Goal: Transaction & Acquisition: Purchase product/service

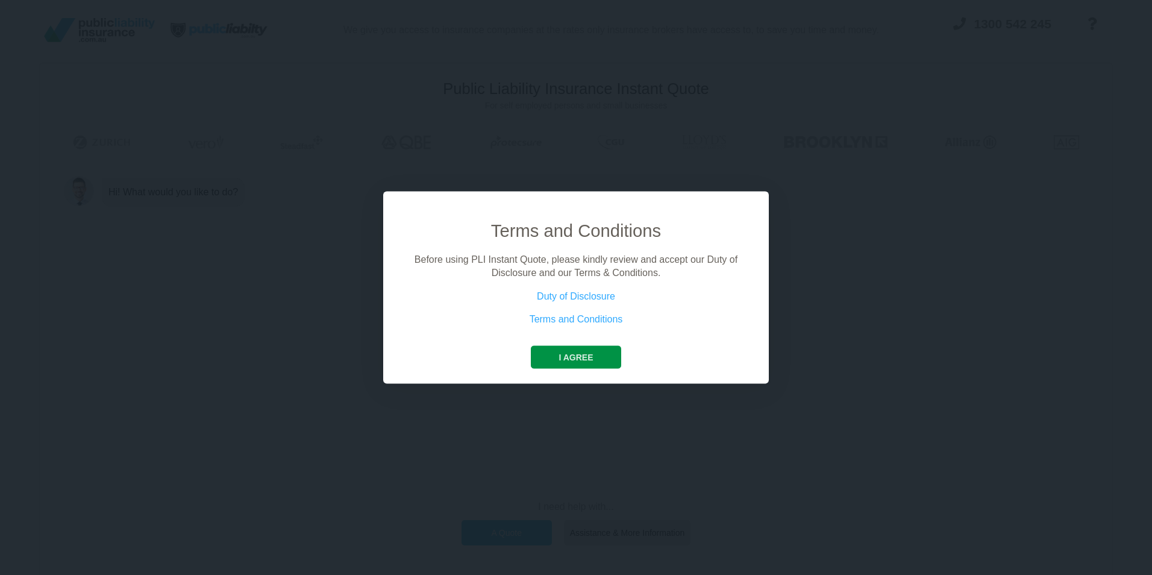
click at [586, 354] on button "I agree" at bounding box center [576, 356] width 90 height 23
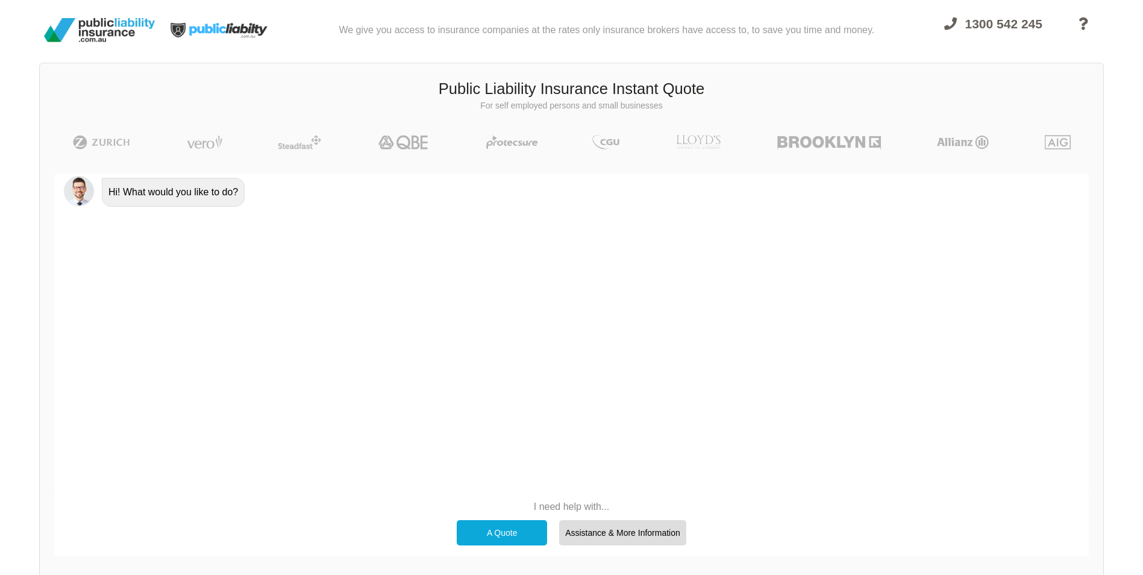
click at [522, 523] on div "A Quote" at bounding box center [502, 532] width 90 height 25
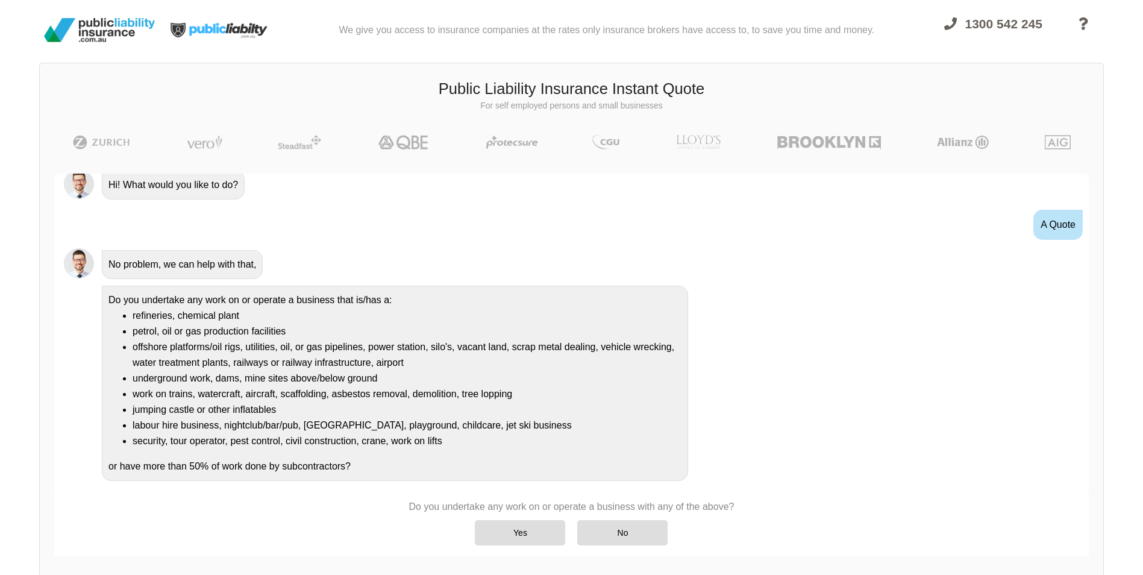
scroll to position [8, 0]
click at [523, 529] on div "Yes" at bounding box center [520, 532] width 90 height 25
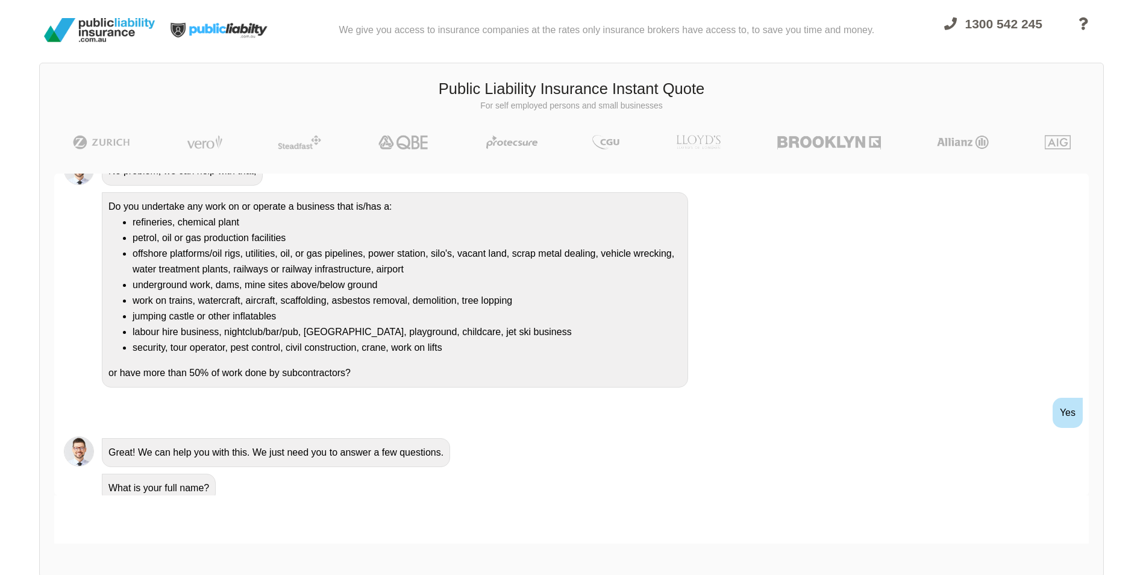
scroll to position [111, 0]
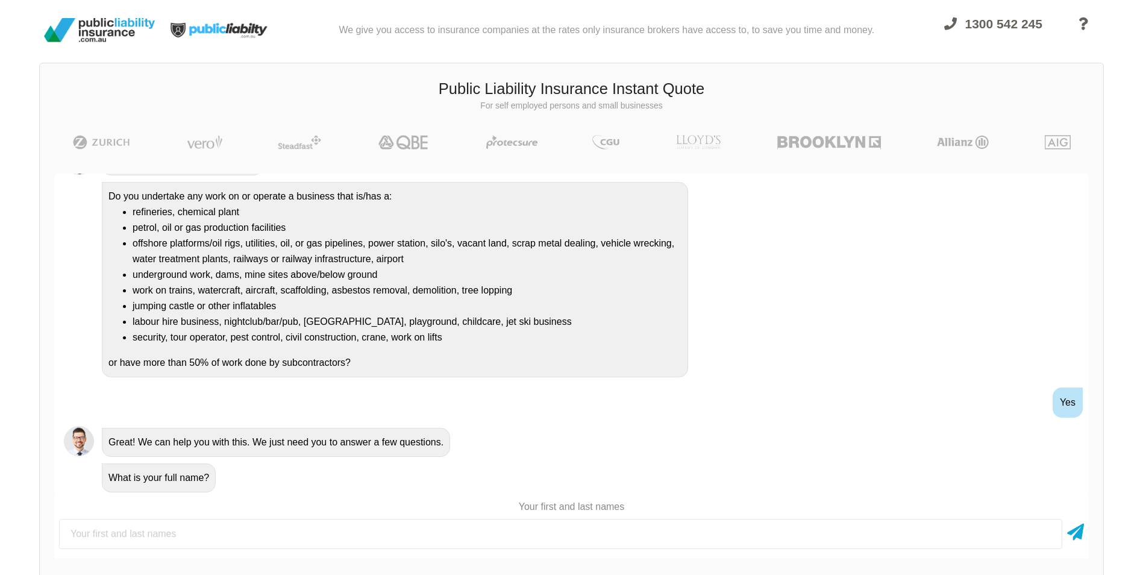
click at [308, 525] on input "text" at bounding box center [560, 534] width 1003 height 30
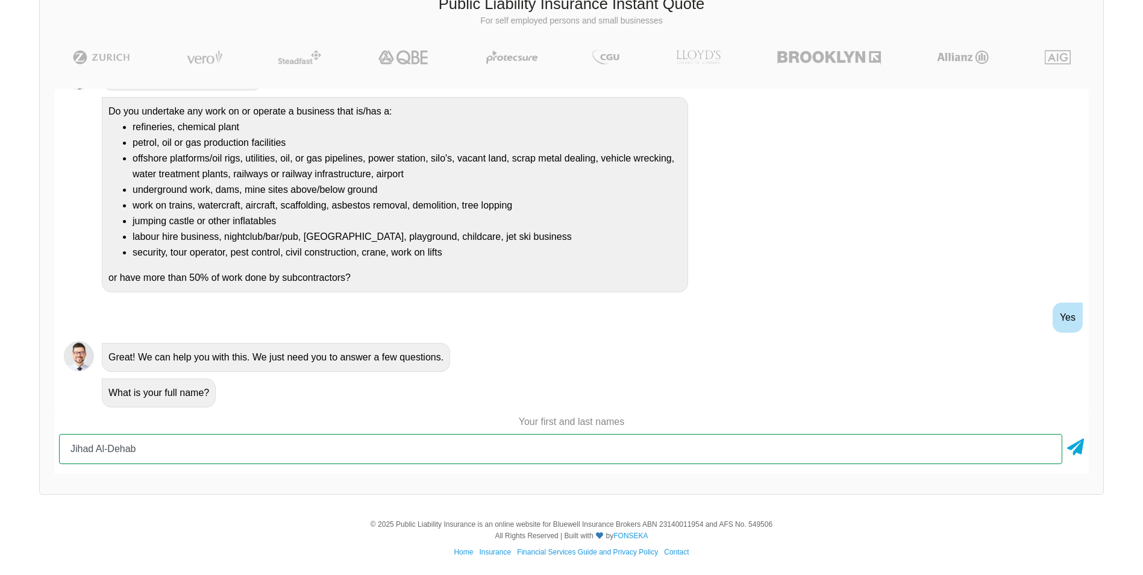
click at [233, 448] on input "Jihad Al-Dehab" at bounding box center [560, 449] width 1003 height 30
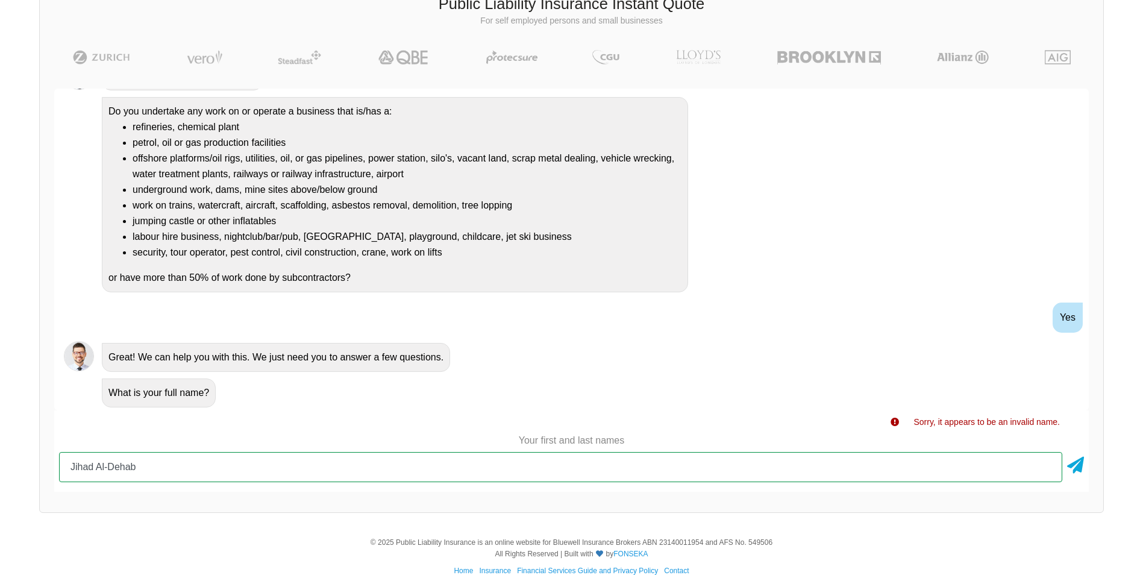
click at [514, 481] on input "Jihad Al-Dehab" at bounding box center [560, 467] width 1003 height 30
click at [752, 474] on input "Jihad" at bounding box center [560, 467] width 1003 height 30
type input "Jihad Al Dehab"
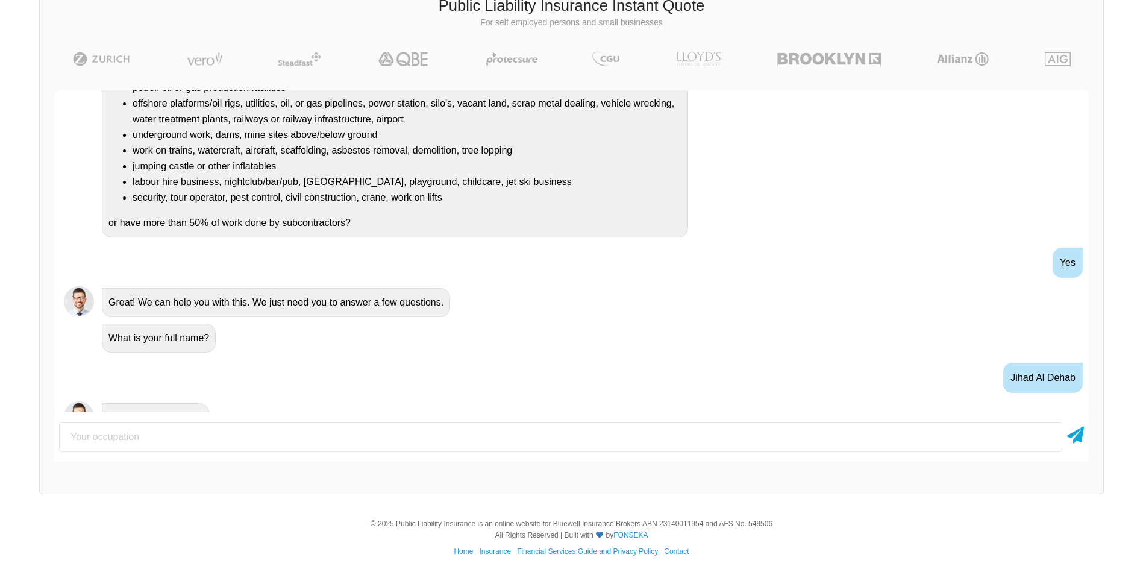
scroll to position [261, 0]
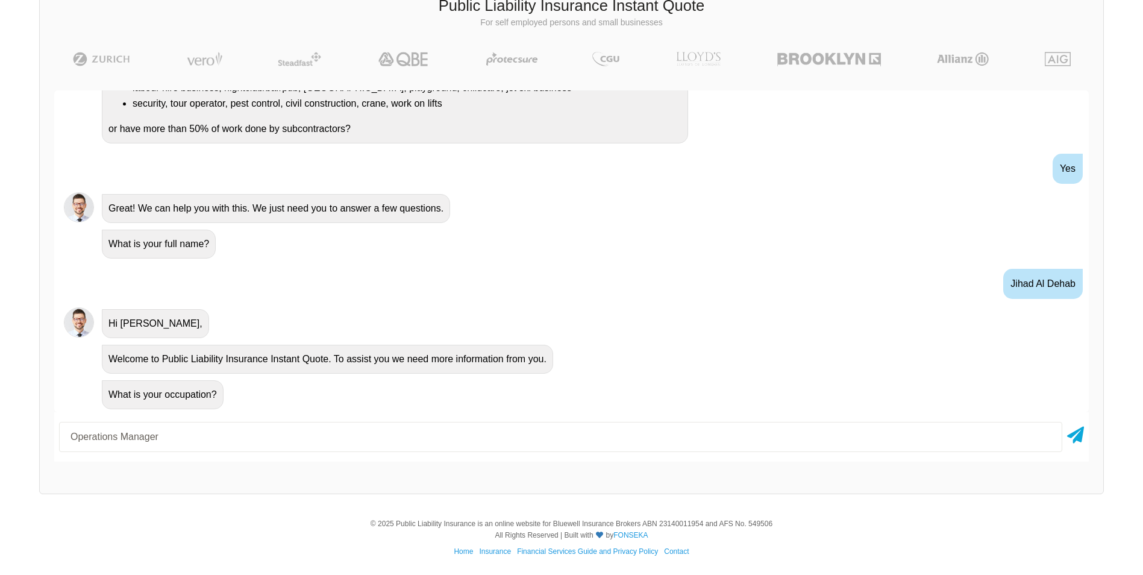
type input "Operations Manager"
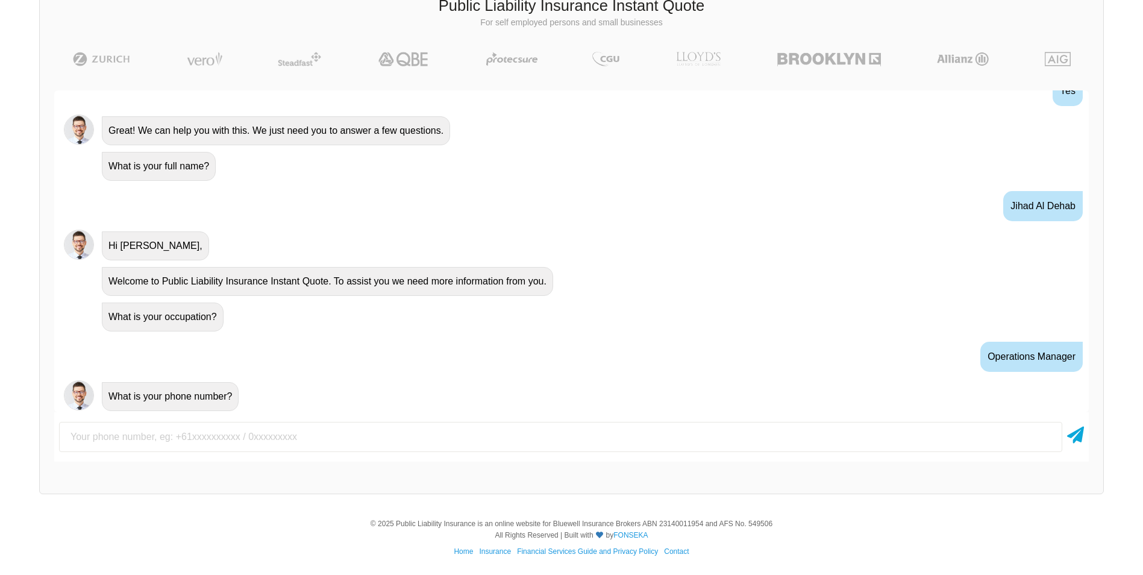
scroll to position [341, 0]
type input "0449967668"
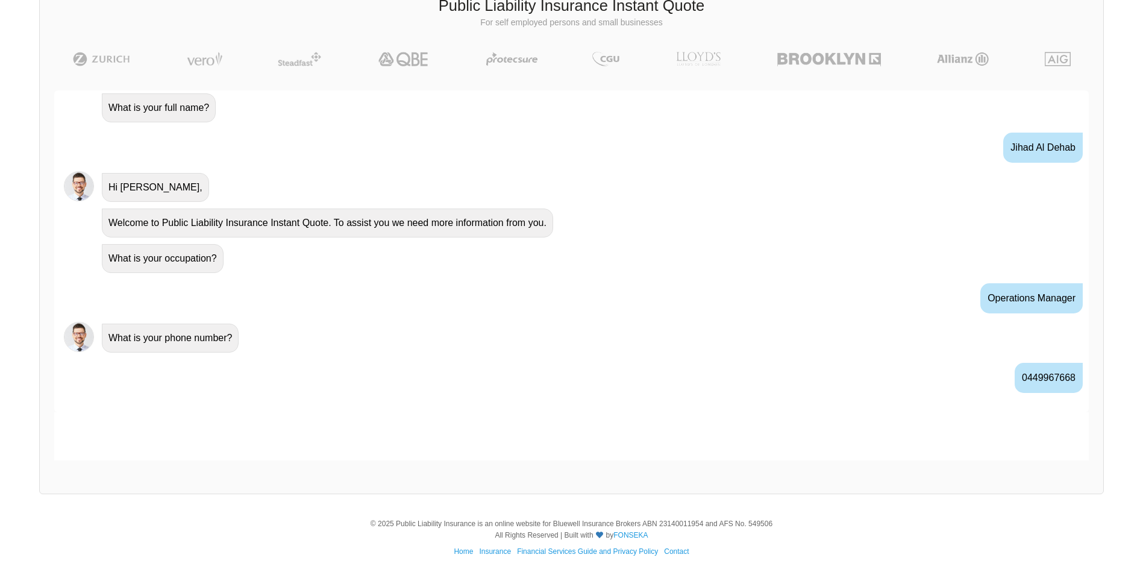
scroll to position [420, 0]
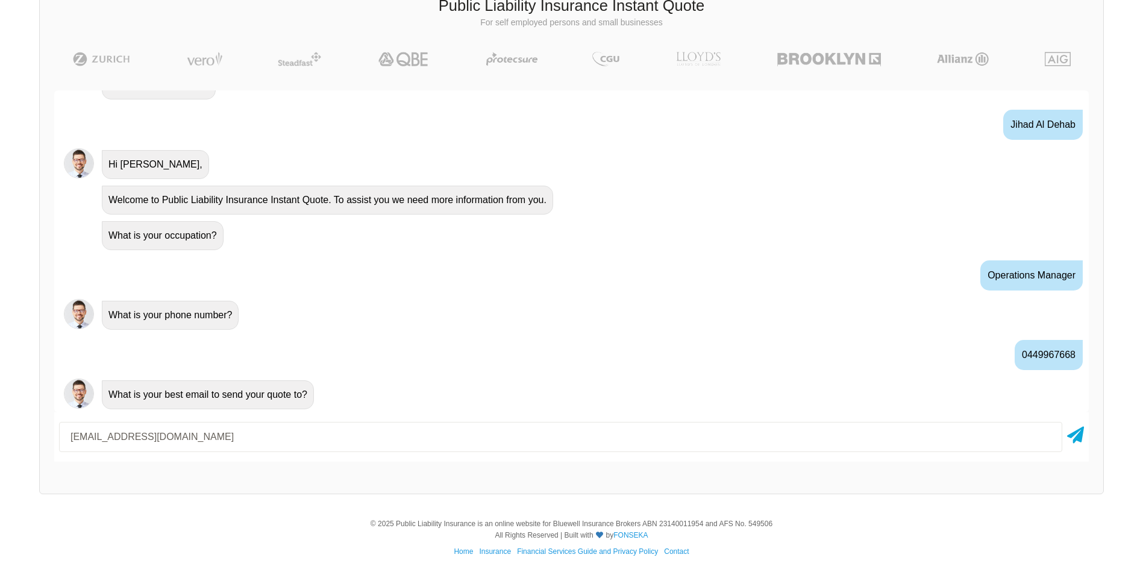
type input "[EMAIL_ADDRESS][DOMAIN_NAME]"
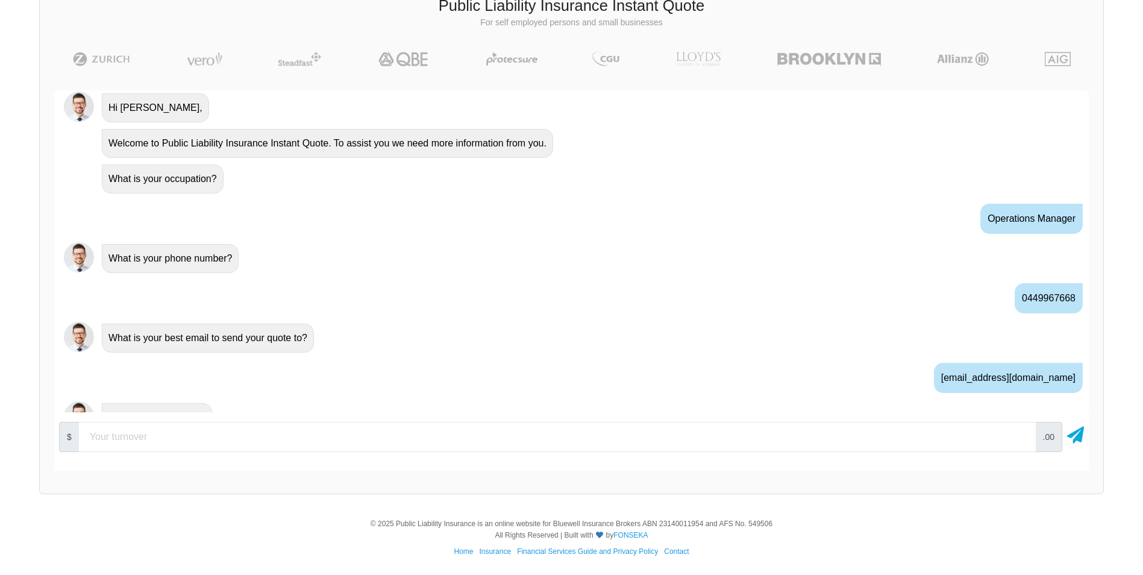
scroll to position [500, 0]
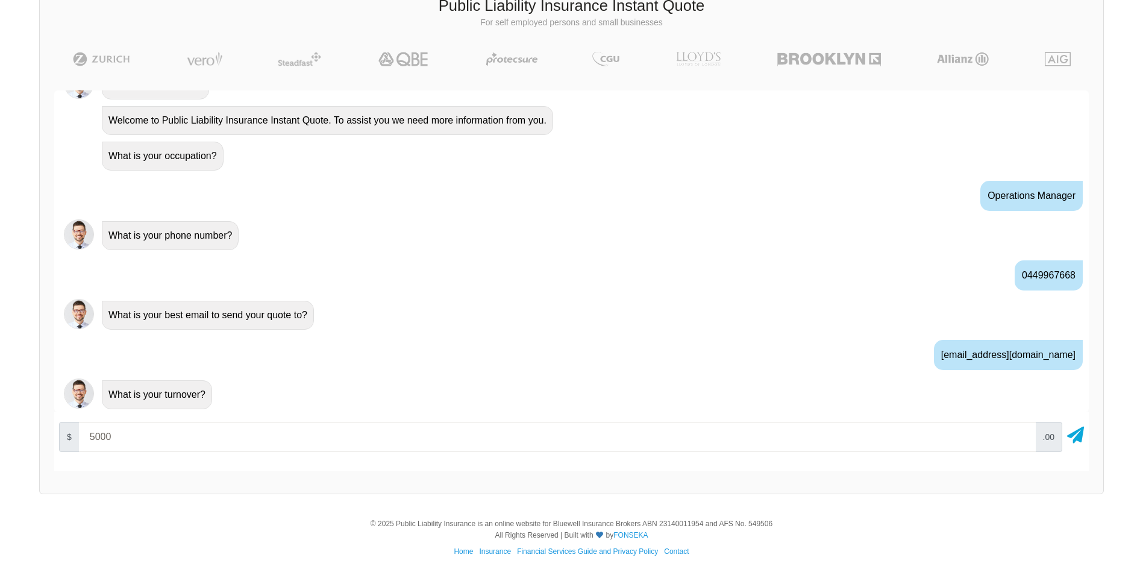
type input "5000"
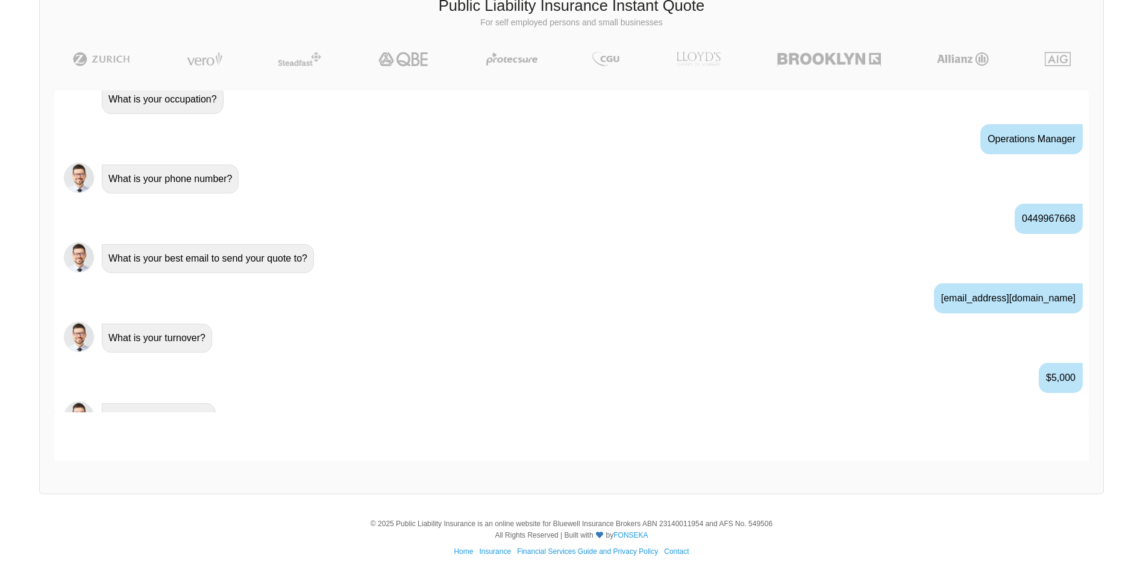
scroll to position [579, 0]
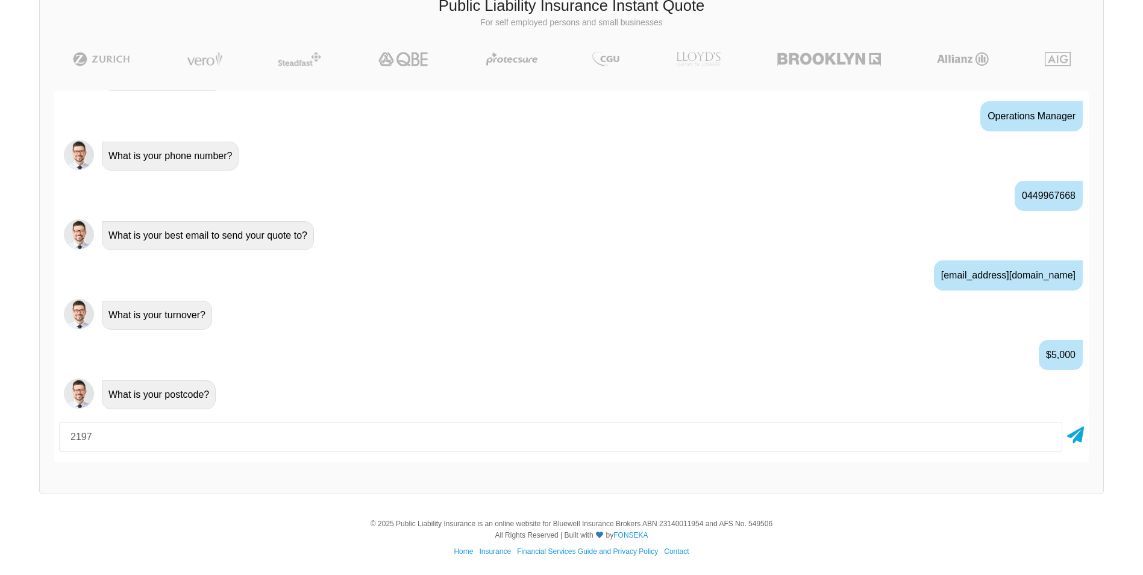
type input "2197"
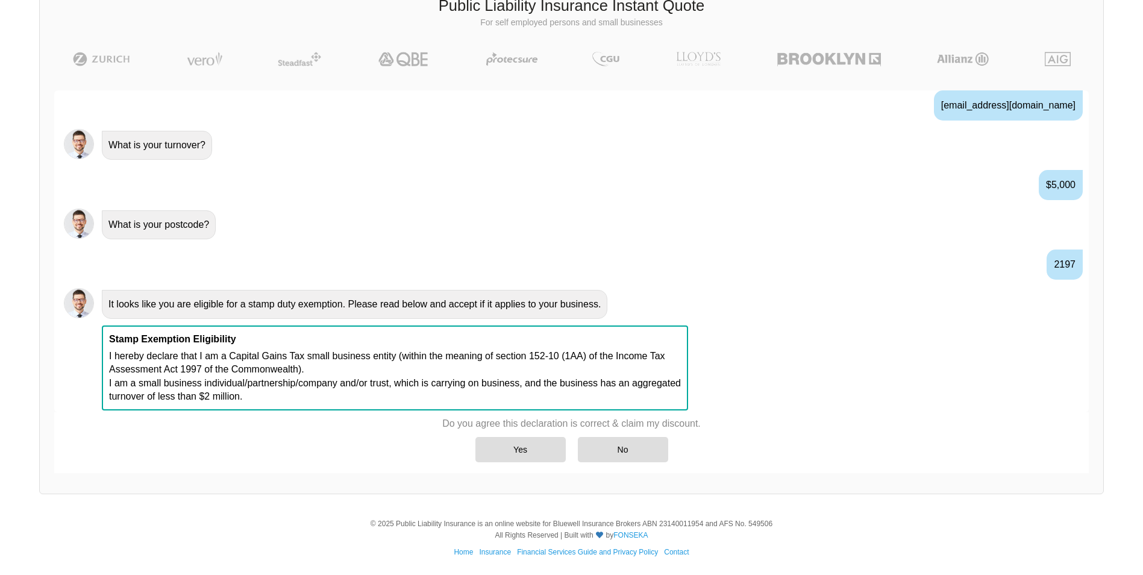
scroll to position [750, 0]
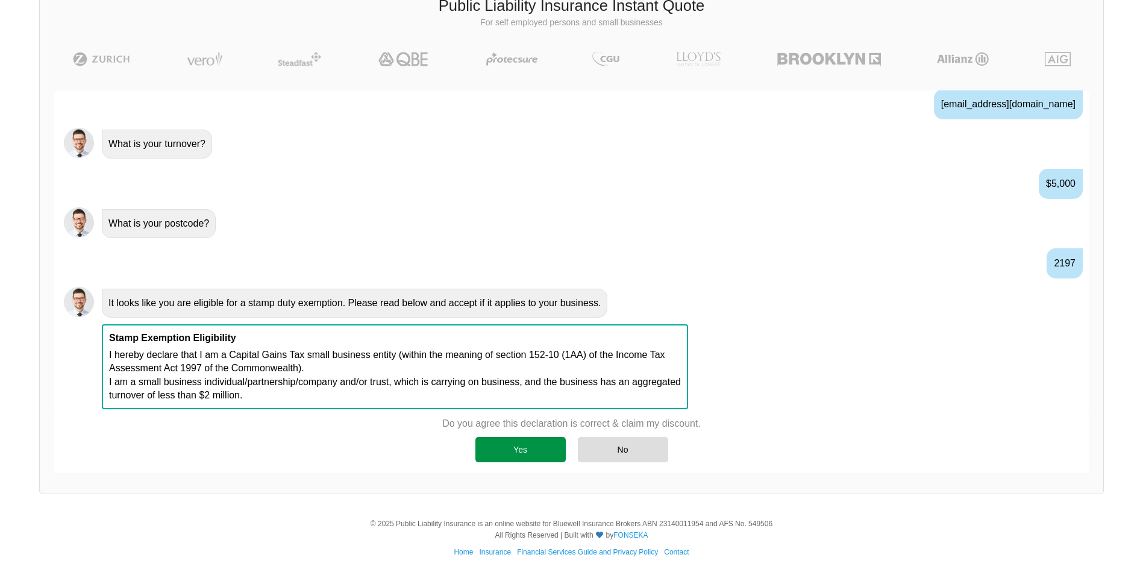
click at [522, 452] on div "Yes" at bounding box center [520, 449] width 90 height 25
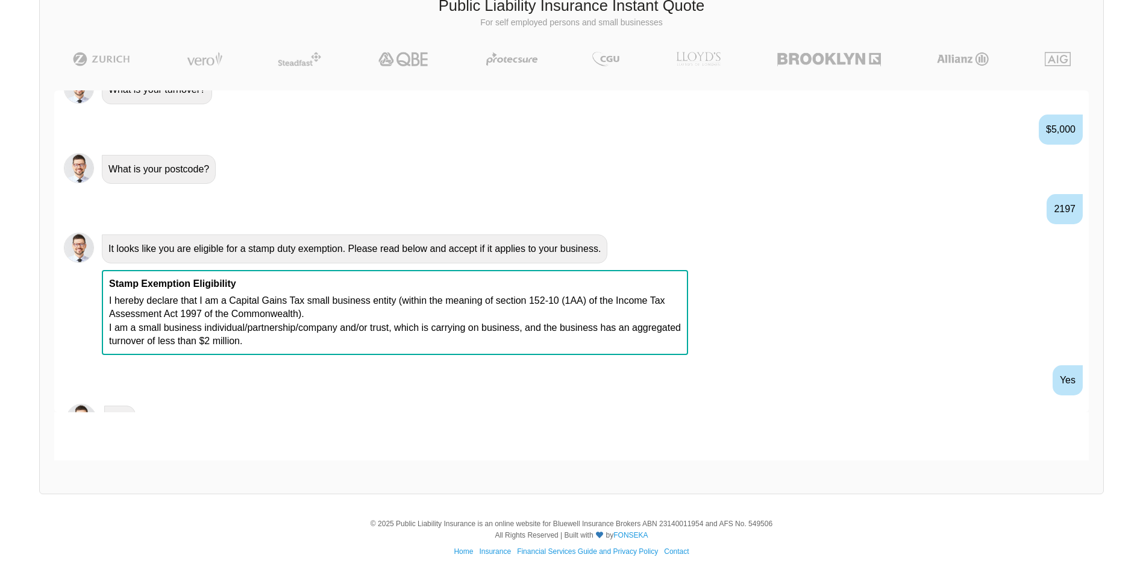
scroll to position [830, 0]
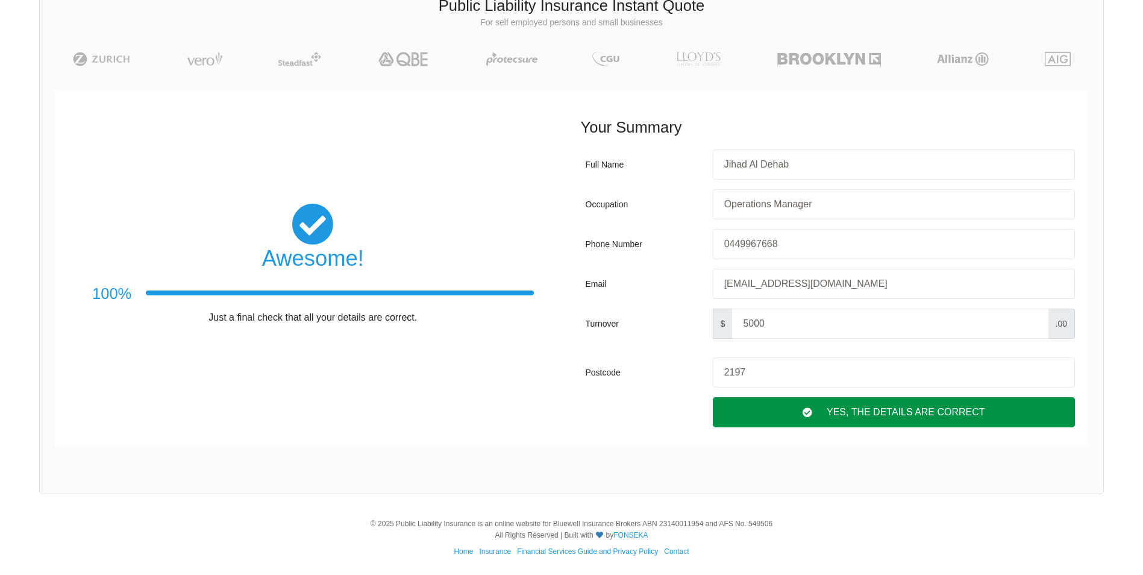
click at [858, 419] on div "Yes, The Details are correct" at bounding box center [894, 412] width 362 height 30
